Goal: Information Seeking & Learning: Learn about a topic

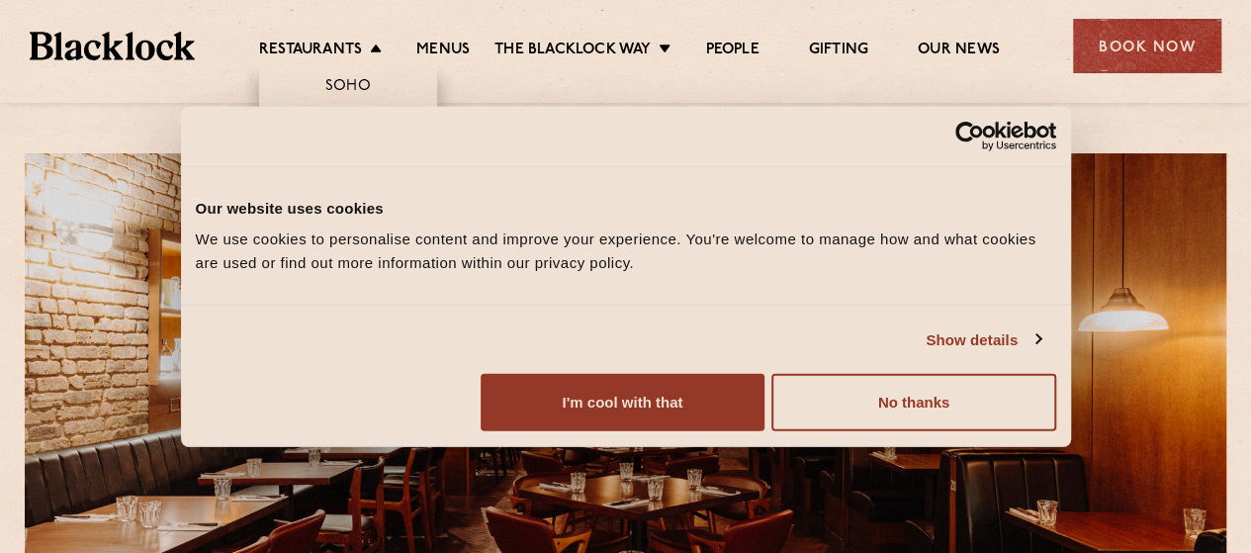
click at [358, 193] on link "Covent Garden" at bounding box center [349, 198] width 128 height 22
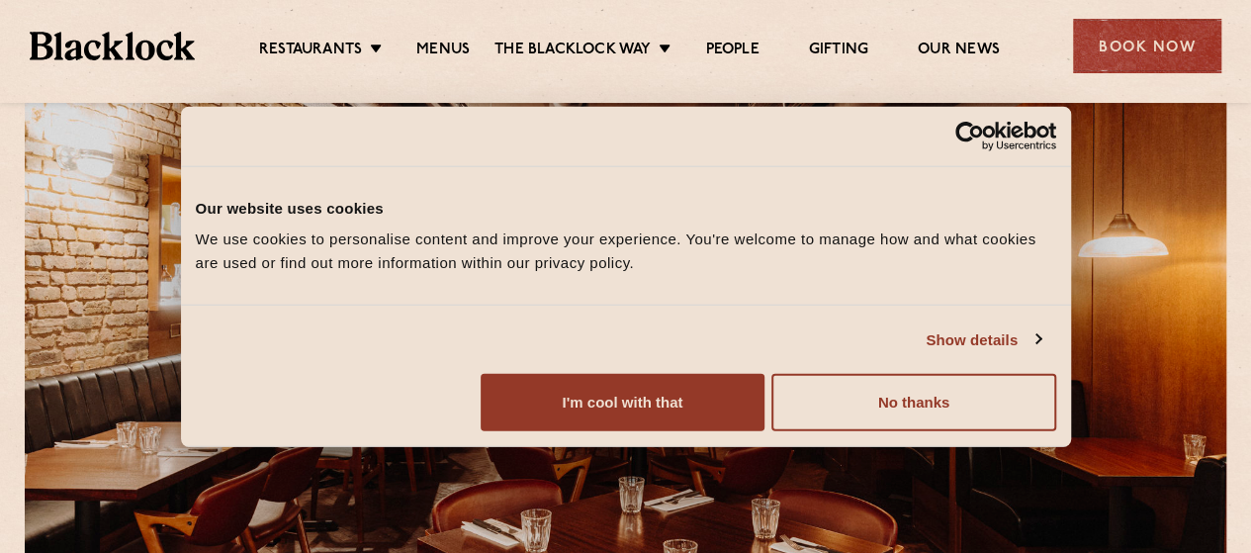
scroll to position [73, 0]
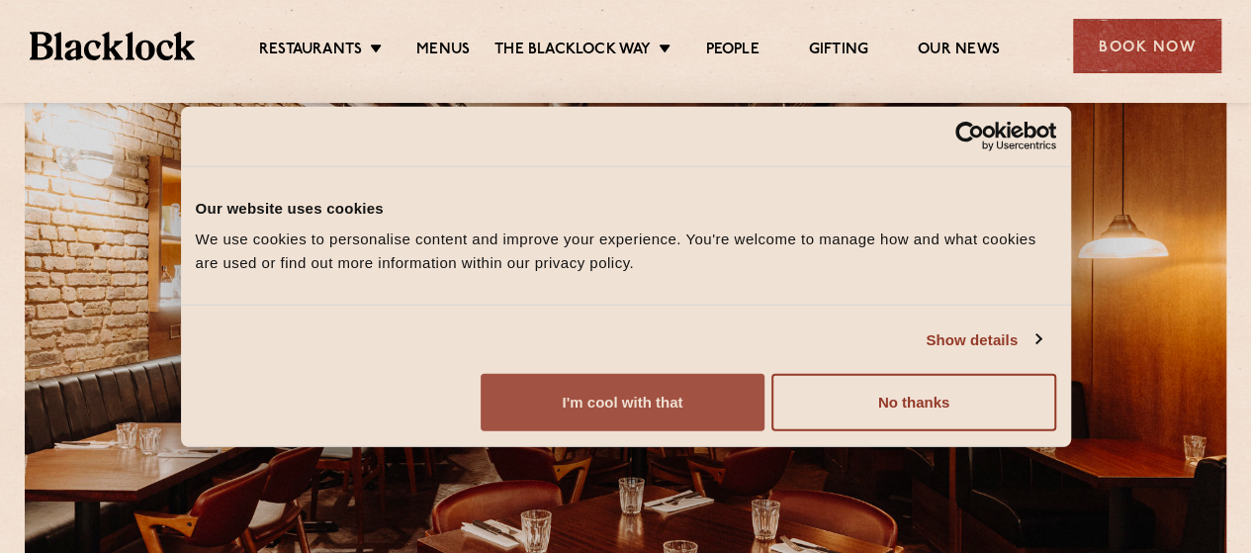
click at [765, 412] on button "I'm cool with that" at bounding box center [623, 402] width 284 height 57
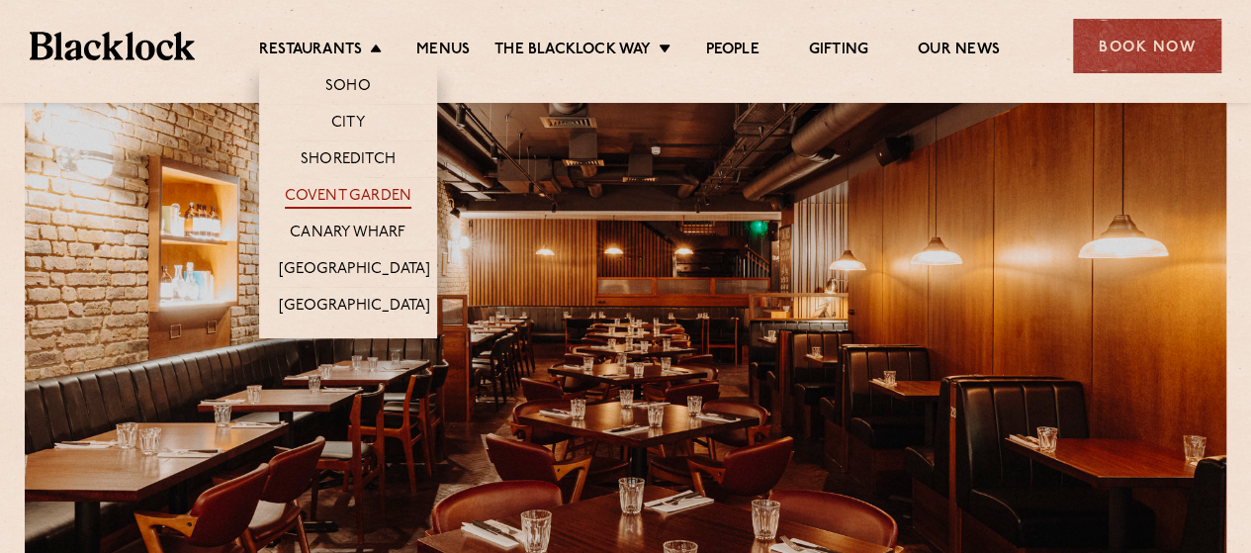
click at [351, 204] on link "Covent Garden" at bounding box center [349, 198] width 128 height 22
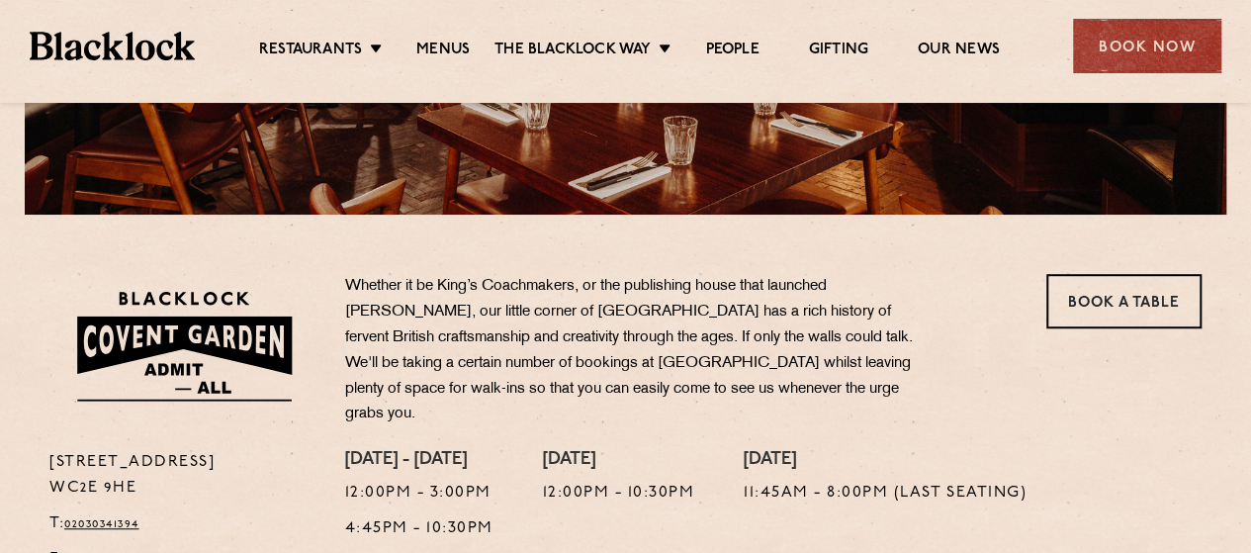
scroll to position [497, 0]
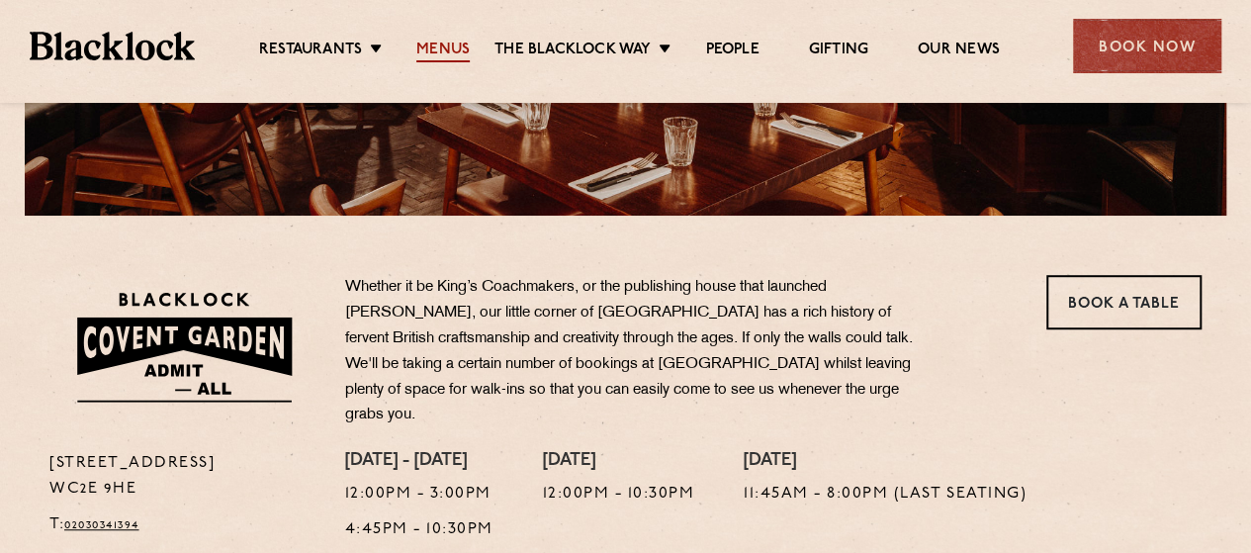
click at [453, 45] on link "Menus" at bounding box center [442, 52] width 53 height 22
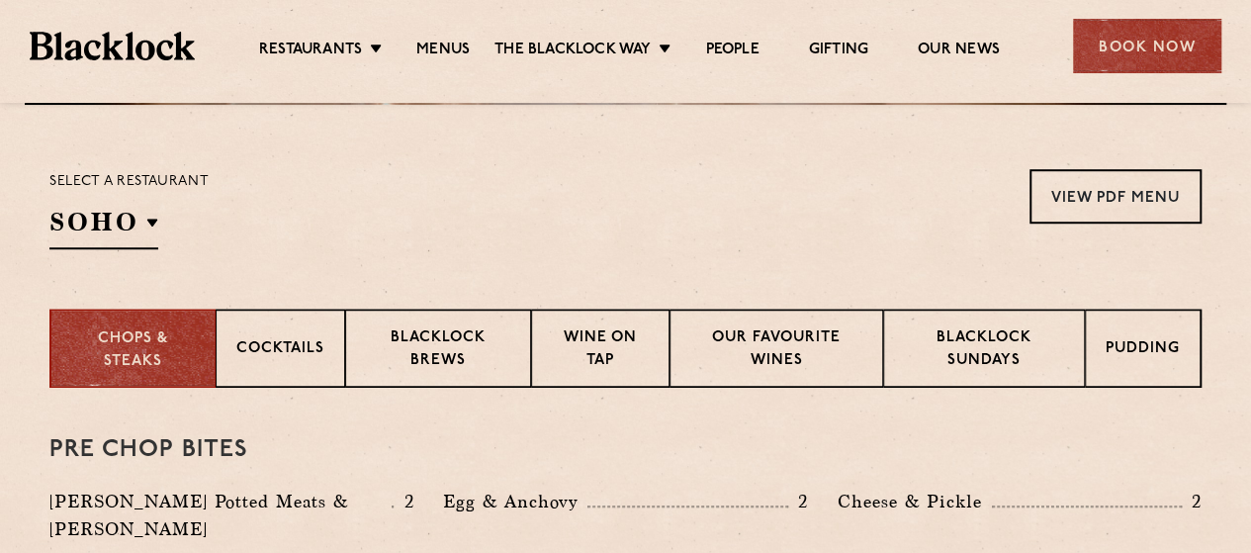
scroll to position [605, 0]
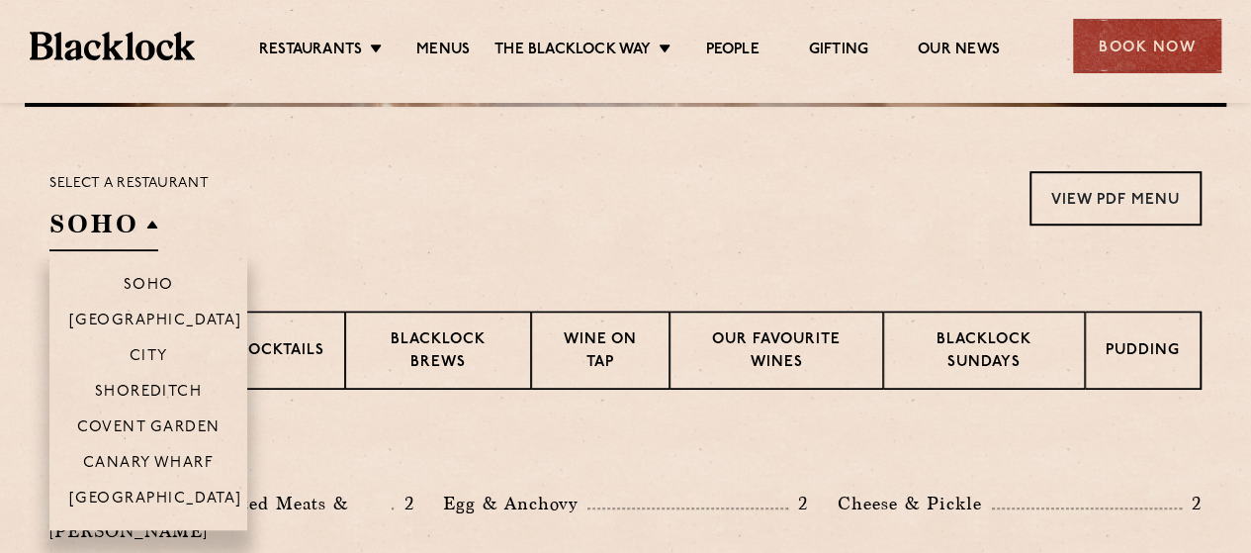
drag, startPoint x: 123, startPoint y: 233, endPoint x: 73, endPoint y: 226, distance: 50.1
click at [73, 226] on h2 "SOHO" at bounding box center [103, 229] width 109 height 45
click at [113, 422] on p "Covent Garden" at bounding box center [148, 429] width 143 height 20
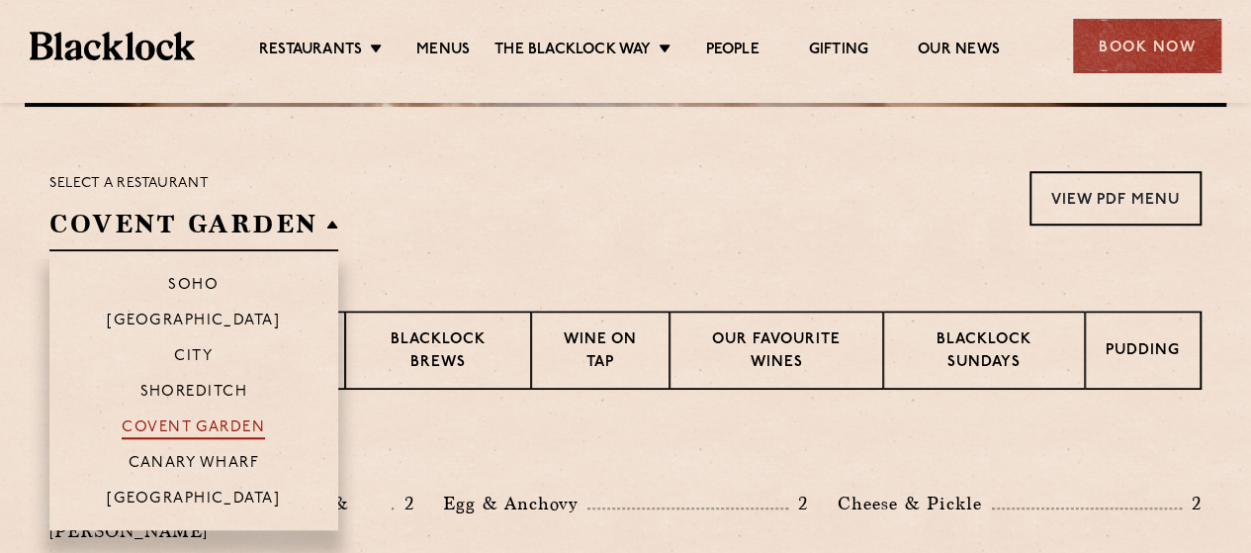
click at [229, 424] on p "Covent Garden" at bounding box center [193, 429] width 143 height 20
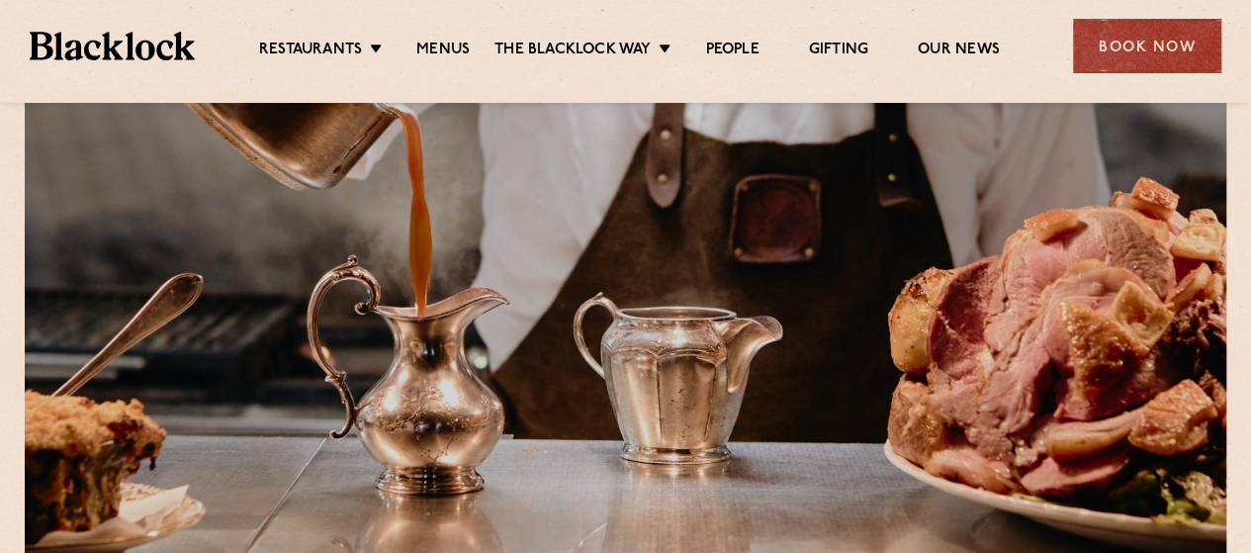
scroll to position [0, 0]
